Goal: Book appointment/travel/reservation

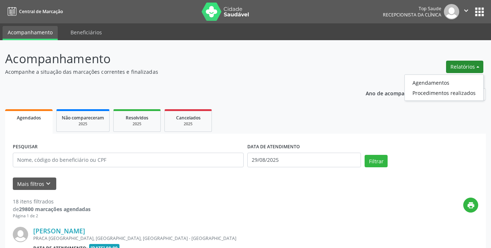
click at [416, 82] on link "Agendamentos" at bounding box center [444, 83] width 79 height 10
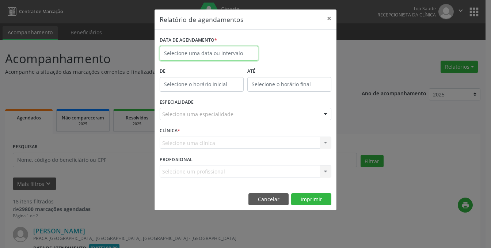
click at [209, 57] on input "text" at bounding box center [209, 53] width 99 height 15
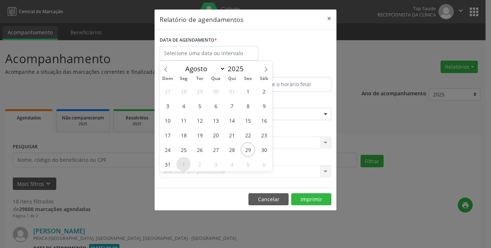
click at [180, 163] on span "1" at bounding box center [184, 164] width 14 height 14
type input "[DATE]"
click at [180, 163] on span "1" at bounding box center [184, 164] width 14 height 14
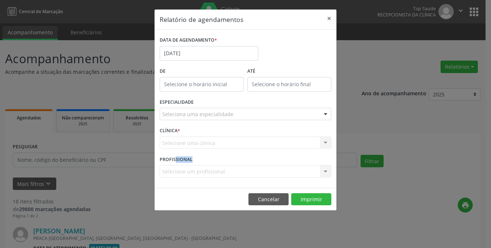
click at [180, 163] on label "PROFISSIONAL" at bounding box center [176, 159] width 33 height 11
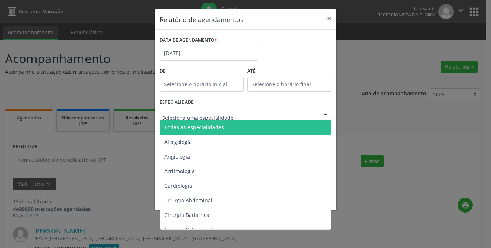
drag, startPoint x: 186, startPoint y: 129, endPoint x: 196, endPoint y: 127, distance: 10.8
click at [186, 129] on span "Todas as especialidades" at bounding box center [195, 127] width 60 height 7
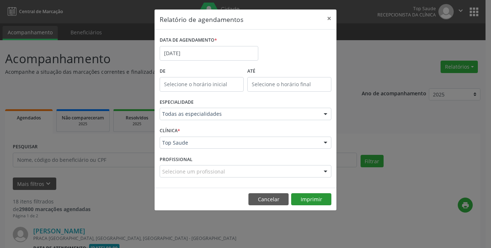
drag, startPoint x: 314, startPoint y: 205, endPoint x: 312, endPoint y: 201, distance: 4.6
click at [313, 204] on footer "Cancelar Imprimir" at bounding box center [246, 199] width 182 height 23
click at [312, 201] on button "Imprimir" at bounding box center [311, 199] width 40 height 12
click at [327, 19] on button "×" at bounding box center [329, 19] width 15 height 18
